Goal: Information Seeking & Learning: Learn about a topic

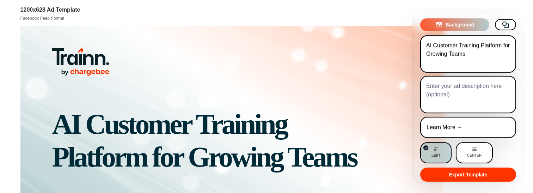
scroll to position [870, 0]
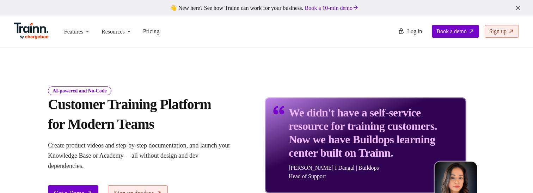
click at [198, 136] on div "AI-powered and No-Code Customer Training Platform for Modern Teams Create produ…" at bounding box center [141, 144] width 187 height 114
click at [224, 160] on p "Create product videos and step-by-step documentation, and launch your Knowledge…" at bounding box center [141, 155] width 187 height 31
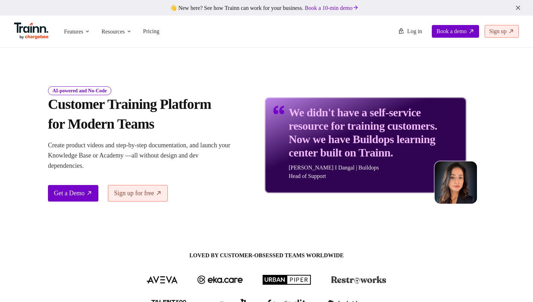
click at [38, 30] on img at bounding box center [31, 31] width 35 height 17
click at [146, 34] on span "Pricing" at bounding box center [151, 31] width 16 height 6
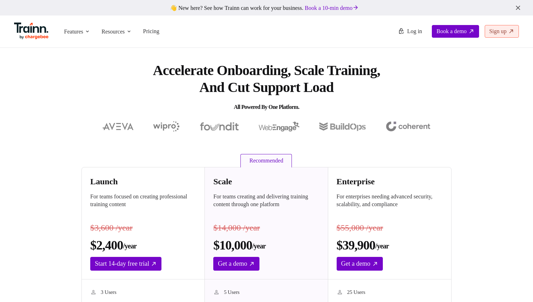
click at [144, 71] on h1 "Accelerate Onboarding, Scale Training, and Cut Support Load All Powered by One …" at bounding box center [267, 89] width 254 height 54
click at [517, 7] on icon "button" at bounding box center [517, 8] width 7 height 8
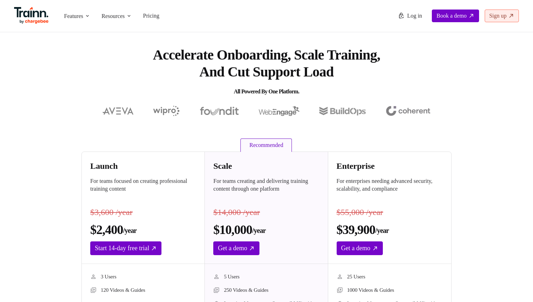
click at [32, 16] on img at bounding box center [31, 15] width 35 height 17
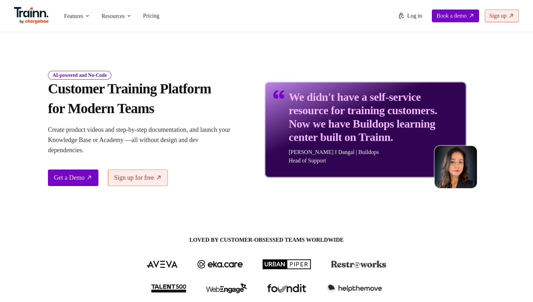
click at [290, 62] on div "We didn't have a self-service resource for training customers. Now we have Buil…" at bounding box center [366, 124] width 202 height 126
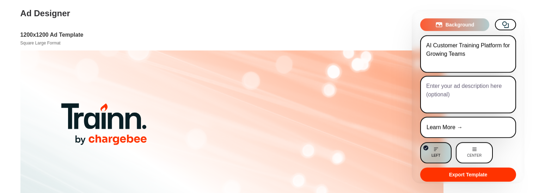
scroll to position [27, 0]
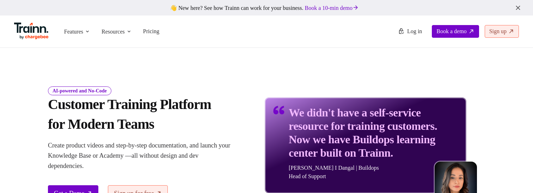
click at [221, 158] on p "Create product videos and step-by-step documentation, and launch your Knowledge…" at bounding box center [141, 155] width 187 height 31
click at [205, 154] on p "Create product videos and step-by-step documentation, and launch your Knowledge…" at bounding box center [141, 155] width 187 height 31
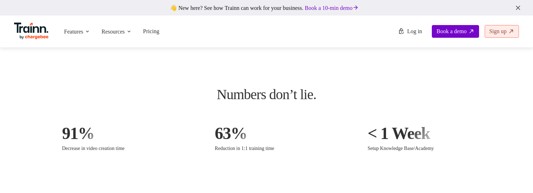
scroll to position [976, 0]
drag, startPoint x: 314, startPoint y: 96, endPoint x: 321, endPoint y: 96, distance: 7.1
click at [321, 96] on div "Numbers don’t lie." at bounding box center [267, 95] width 328 height 21
click at [322, 97] on div "Numbers don’t lie." at bounding box center [267, 95] width 328 height 21
click at [279, 103] on div "Numbers don’t lie." at bounding box center [267, 95] width 328 height 21
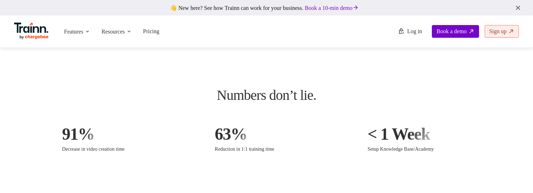
click at [314, 93] on div "Numbers don’t lie." at bounding box center [267, 95] width 328 height 21
drag, startPoint x: 316, startPoint y: 97, endPoint x: 320, endPoint y: 97, distance: 4.2
click at [318, 97] on div "Numbers don’t lie." at bounding box center [267, 95] width 328 height 21
click at [322, 97] on div "Numbers don’t lie." at bounding box center [267, 95] width 328 height 21
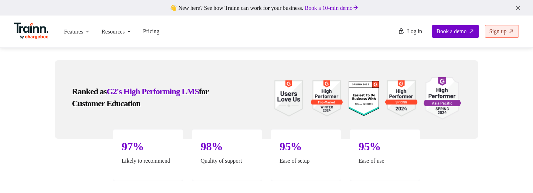
scroll to position [1615, 0]
